Goal: Information Seeking & Learning: Learn about a topic

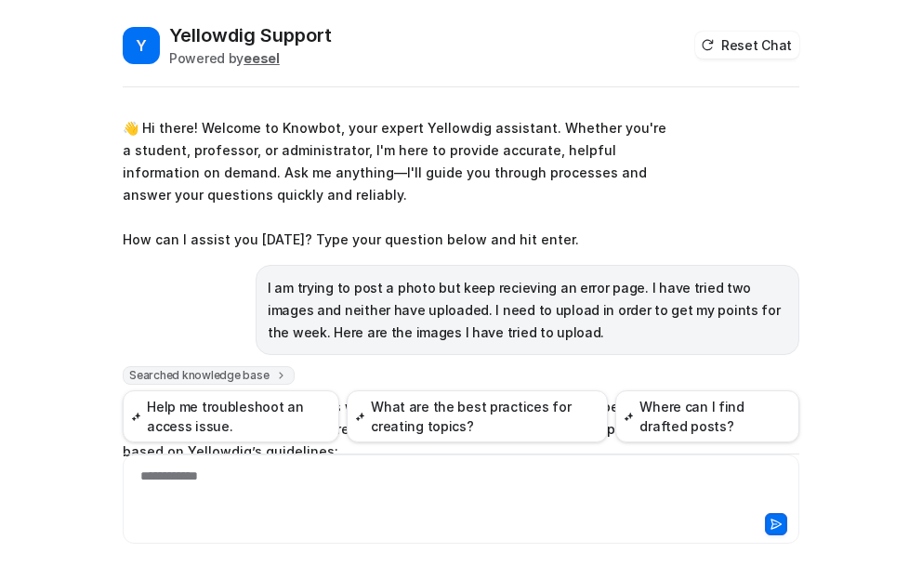
scroll to position [926, 0]
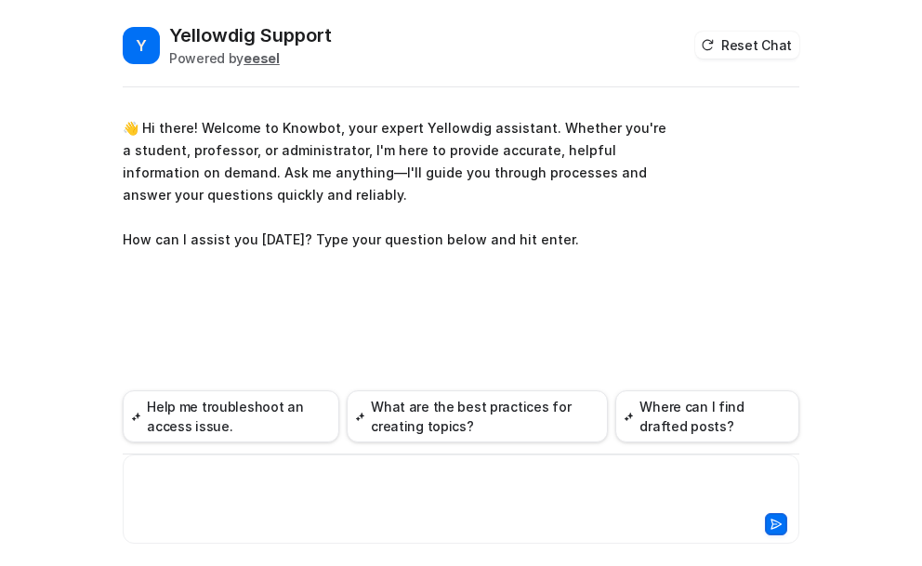
click at [164, 475] on div at bounding box center [460, 488] width 667 height 43
paste div
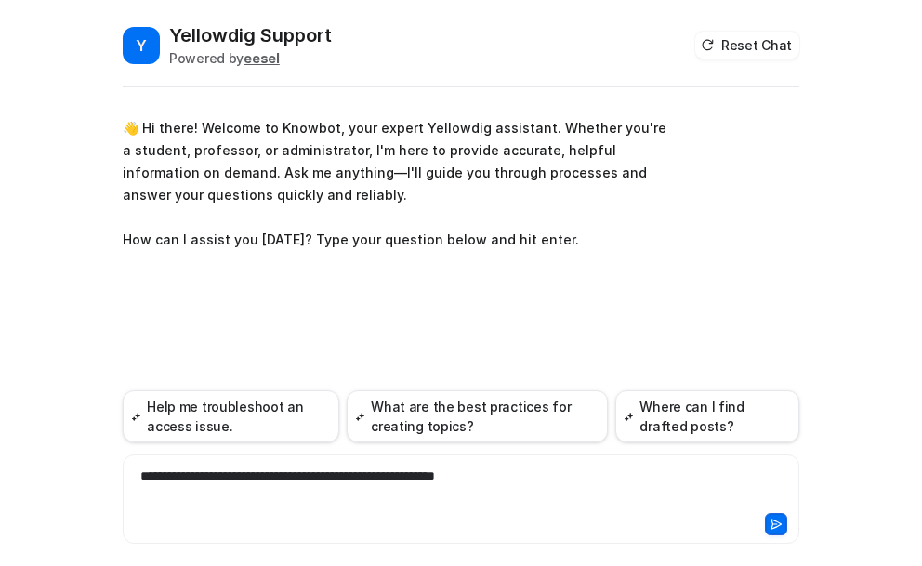
click at [779, 521] on icon at bounding box center [776, 524] width 13 height 13
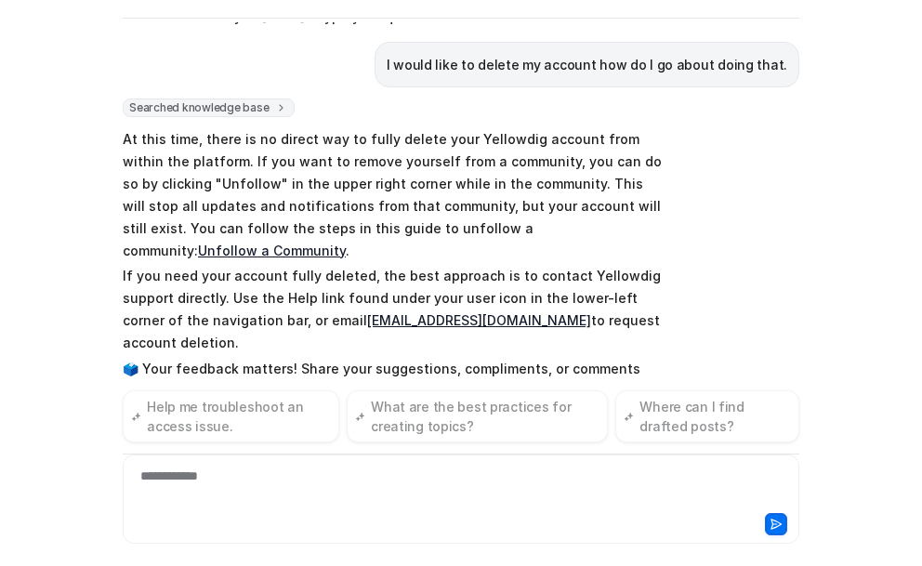
scroll to position [177, 0]
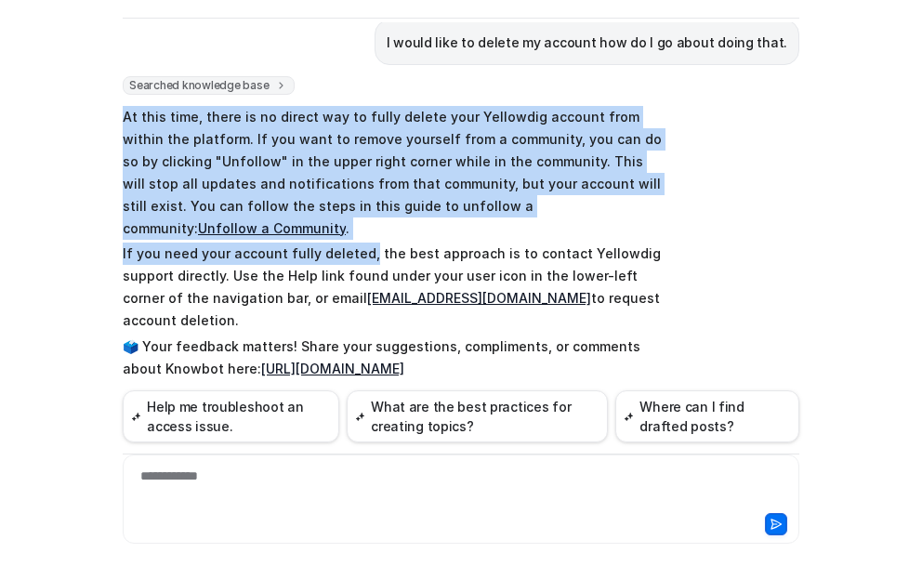
drag, startPoint x: 116, startPoint y: 117, endPoint x: 356, endPoint y: 234, distance: 266.9
click at [356, 234] on span "At this time, there is no direct way to fully delete your Yellowdig account fro…" at bounding box center [395, 242] width 544 height 281
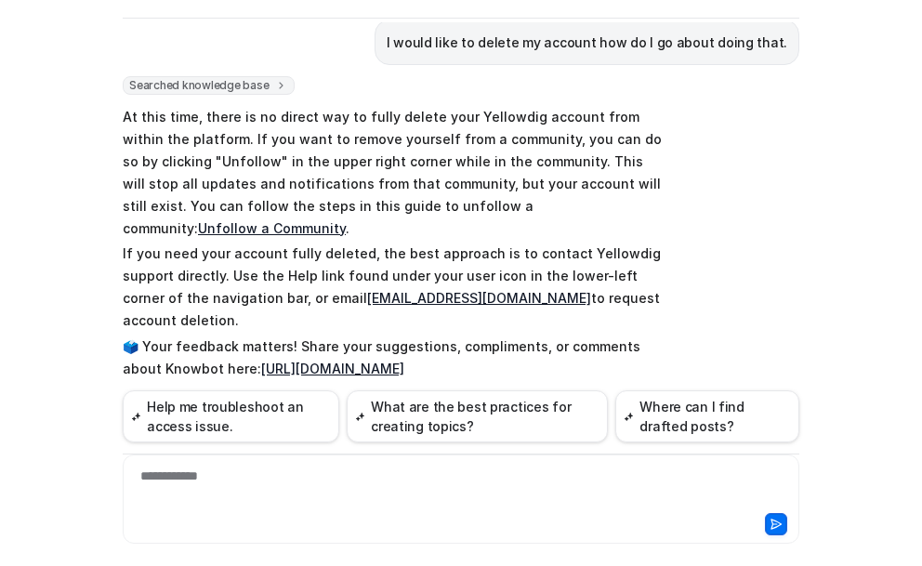
click at [209, 479] on div "**********" at bounding box center [460, 488] width 667 height 43
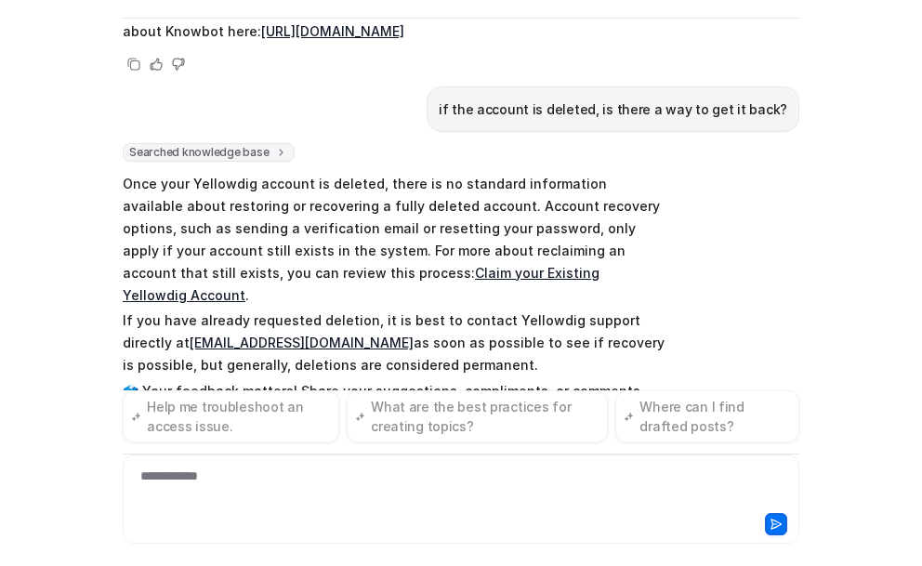
scroll to position [536, 0]
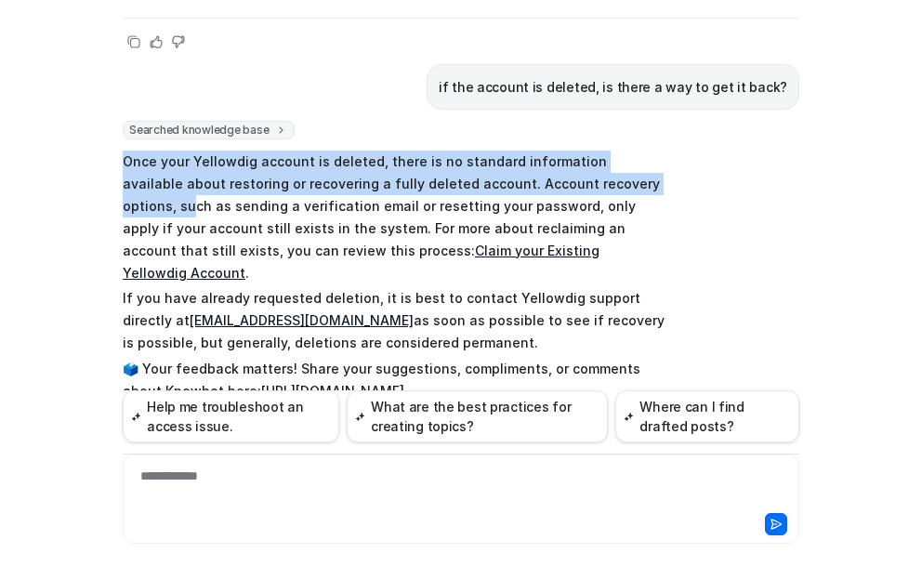
drag, startPoint x: 116, startPoint y: 116, endPoint x: 635, endPoint y: 137, distance: 519.0
click at [635, 151] on p "Once your Yellowdig account is deleted, there is no standard information availa…" at bounding box center [395, 218] width 544 height 134
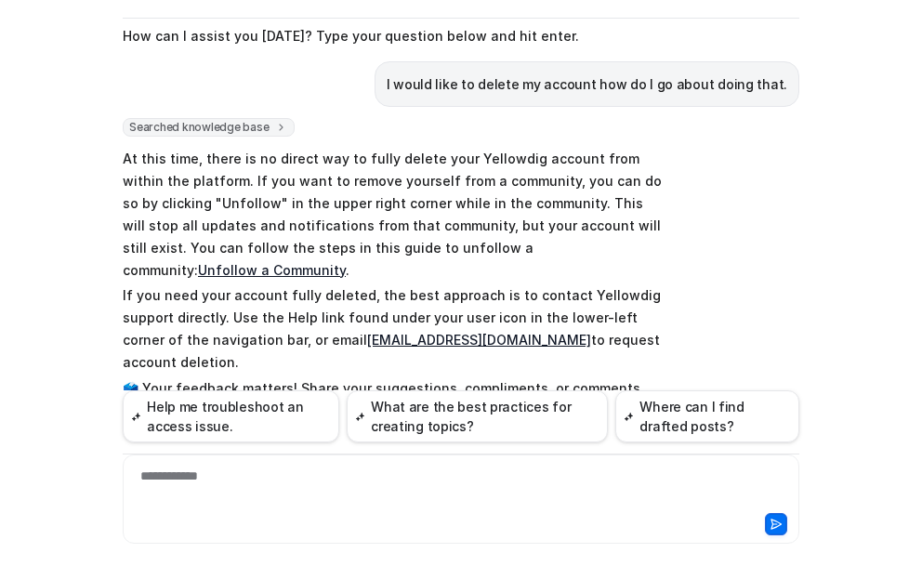
scroll to position [165, 0]
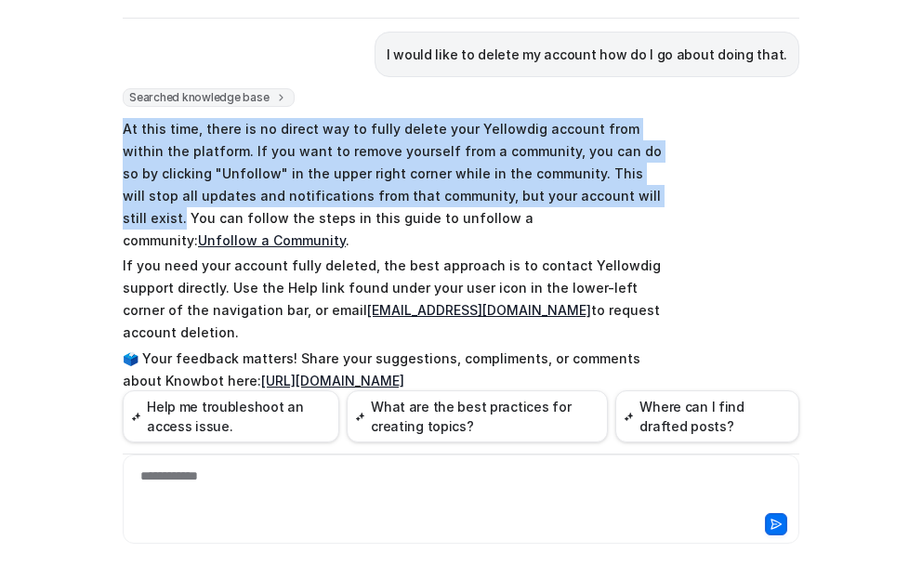
drag, startPoint x: 119, startPoint y: 127, endPoint x: 551, endPoint y: 200, distance: 438.2
click at [551, 200] on p "At this time, there is no direct way to fully delete your Yellowdig account fro…" at bounding box center [395, 185] width 544 height 134
copy p "At this time, there is no direct way to fully delete your Yellowdig account fro…"
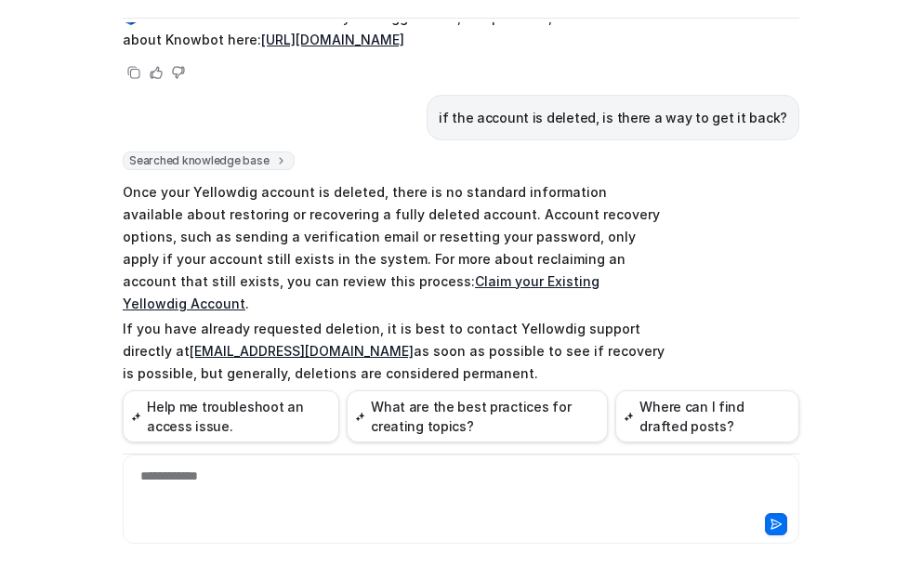
scroll to position [536, 0]
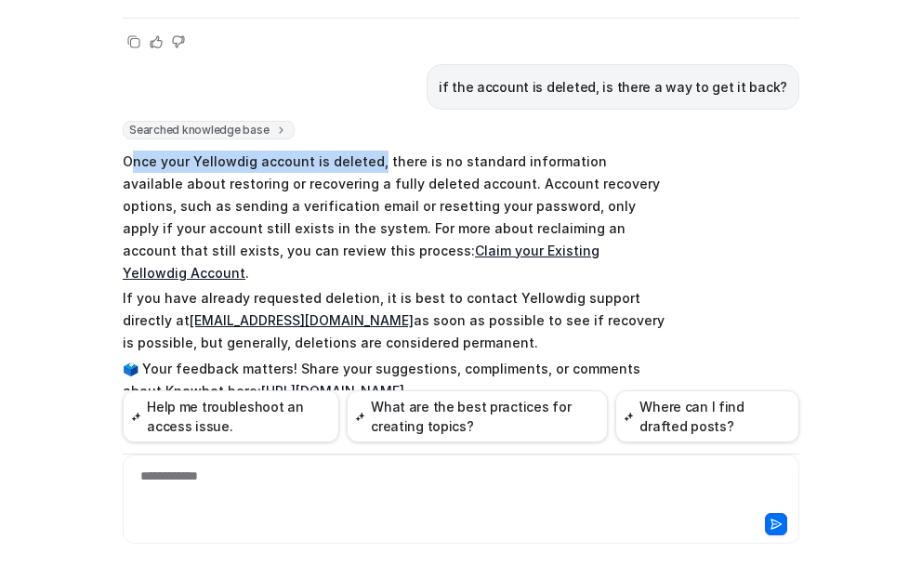
drag, startPoint x: 122, startPoint y: 116, endPoint x: 365, endPoint y: 123, distance: 243.6
click at [365, 151] on p "Once your Yellowdig account is deleted, there is no standard information availa…" at bounding box center [395, 218] width 544 height 134
drag, startPoint x: 431, startPoint y: 116, endPoint x: 115, endPoint y: 112, distance: 316.0
click at [123, 151] on p "Once your Yellowdig account is deleted, there is no standard information availa…" at bounding box center [395, 218] width 544 height 134
copy p "Once your Yellowdig account is deleted, there is no"
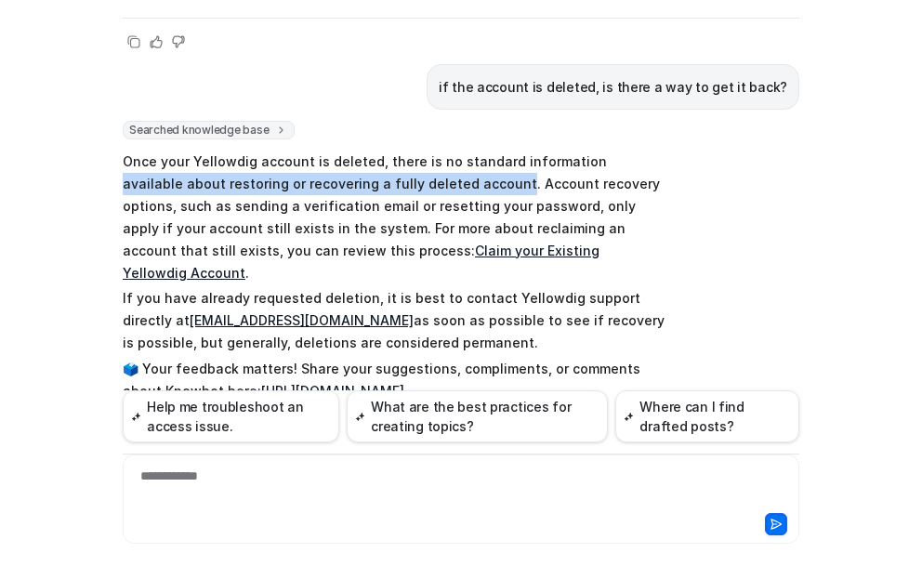
drag, startPoint x: 570, startPoint y: 115, endPoint x: 441, endPoint y: 143, distance: 132.2
click at [441, 151] on p "Once your Yellowdig account is deleted, there is no standard information availa…" at bounding box center [395, 218] width 544 height 134
copy p "available about restoring or recovering a fully deleted account"
